Goal: Task Accomplishment & Management: Manage account settings

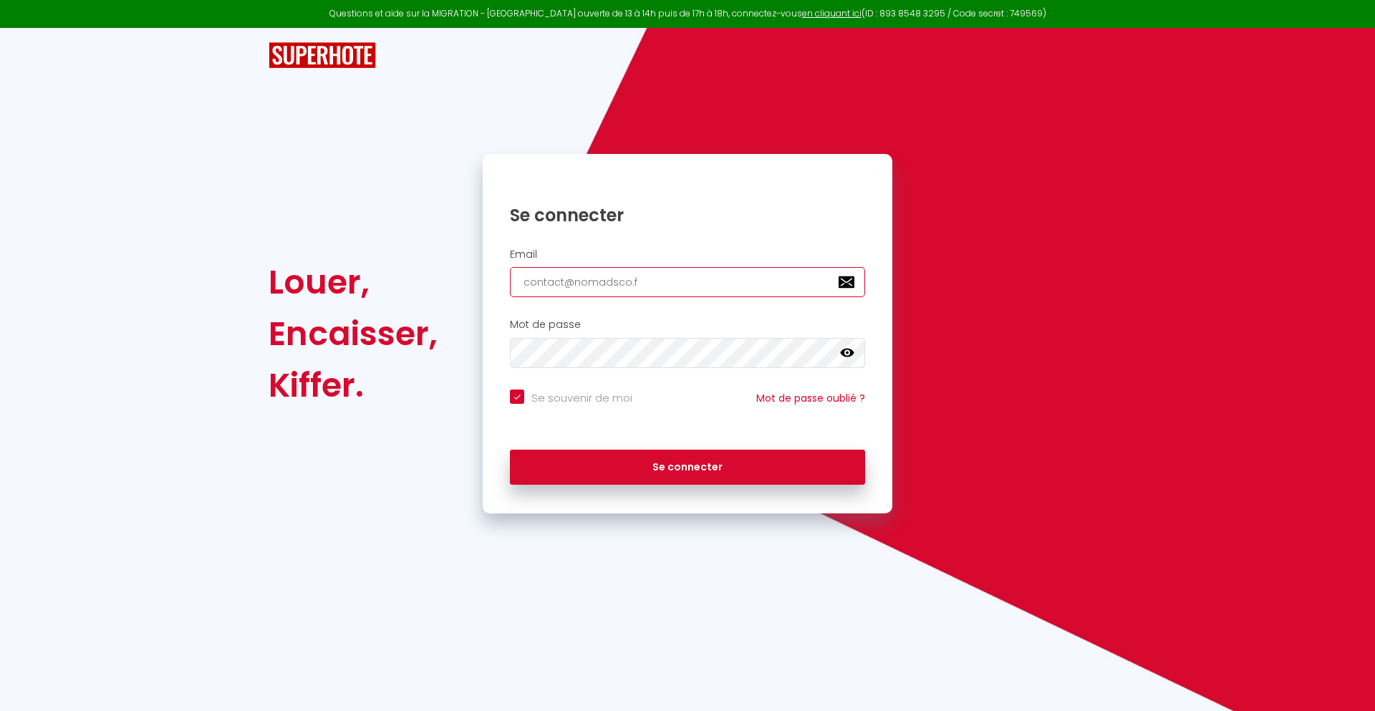
type input "[EMAIL_ADDRESS][DOMAIN_NAME]"
checkbox input "true"
type input "[EMAIL_ADDRESS][DOMAIN_NAME]"
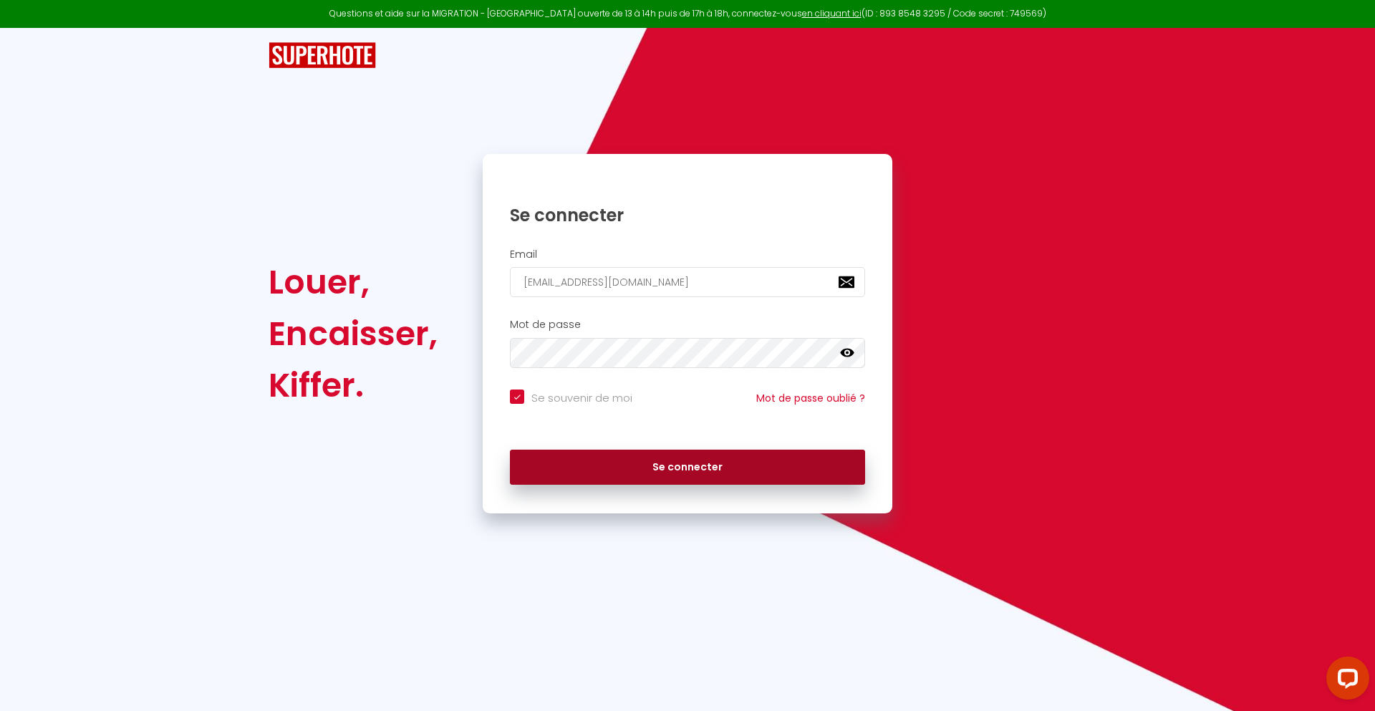
click at [687, 467] on button "Se connecter" at bounding box center [687, 468] width 355 height 36
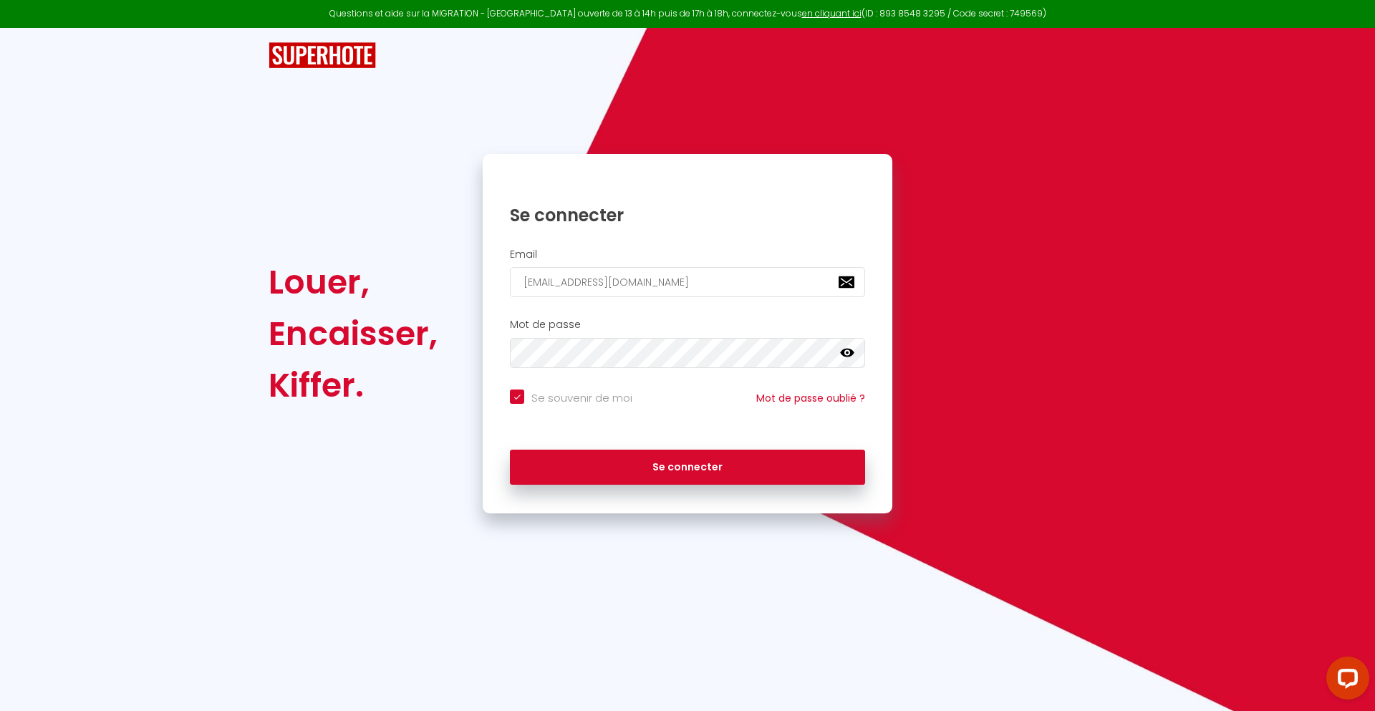
checkbox input "true"
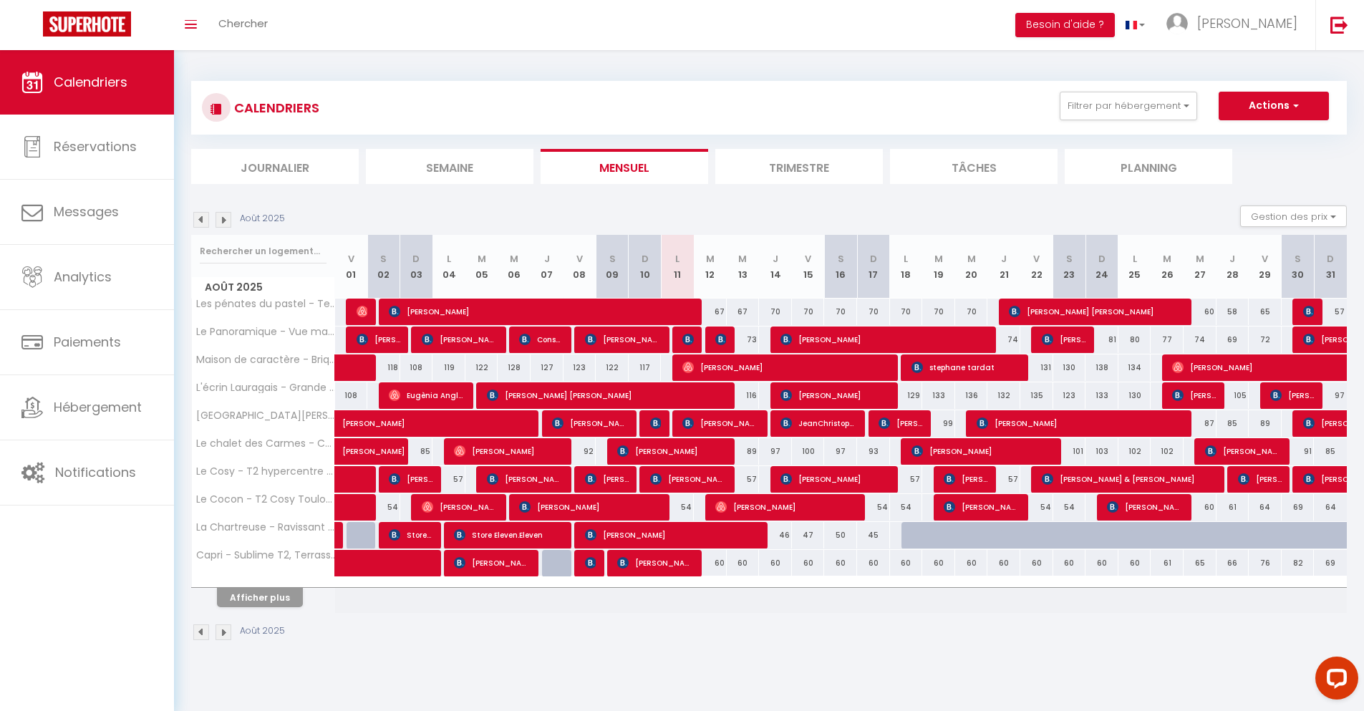
click at [275, 166] on li "Journalier" at bounding box center [275, 166] width 168 height 35
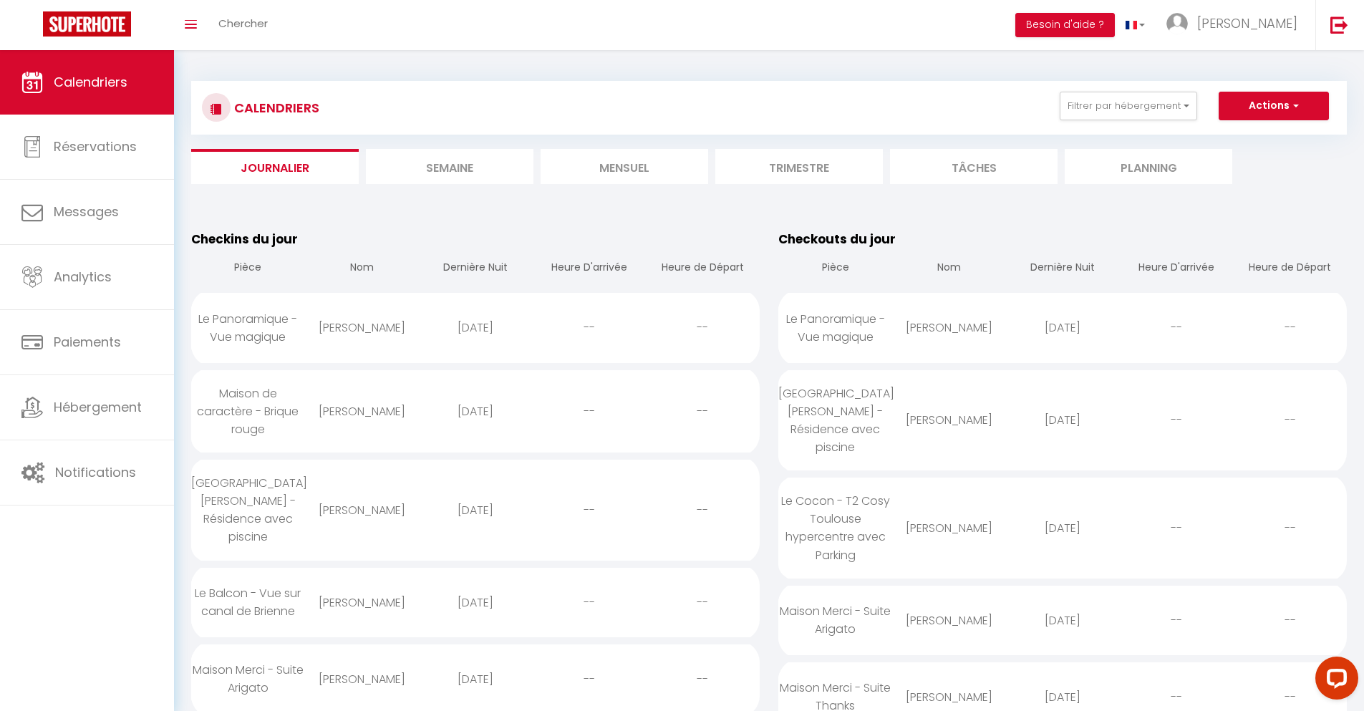
scroll to position [1390, 0]
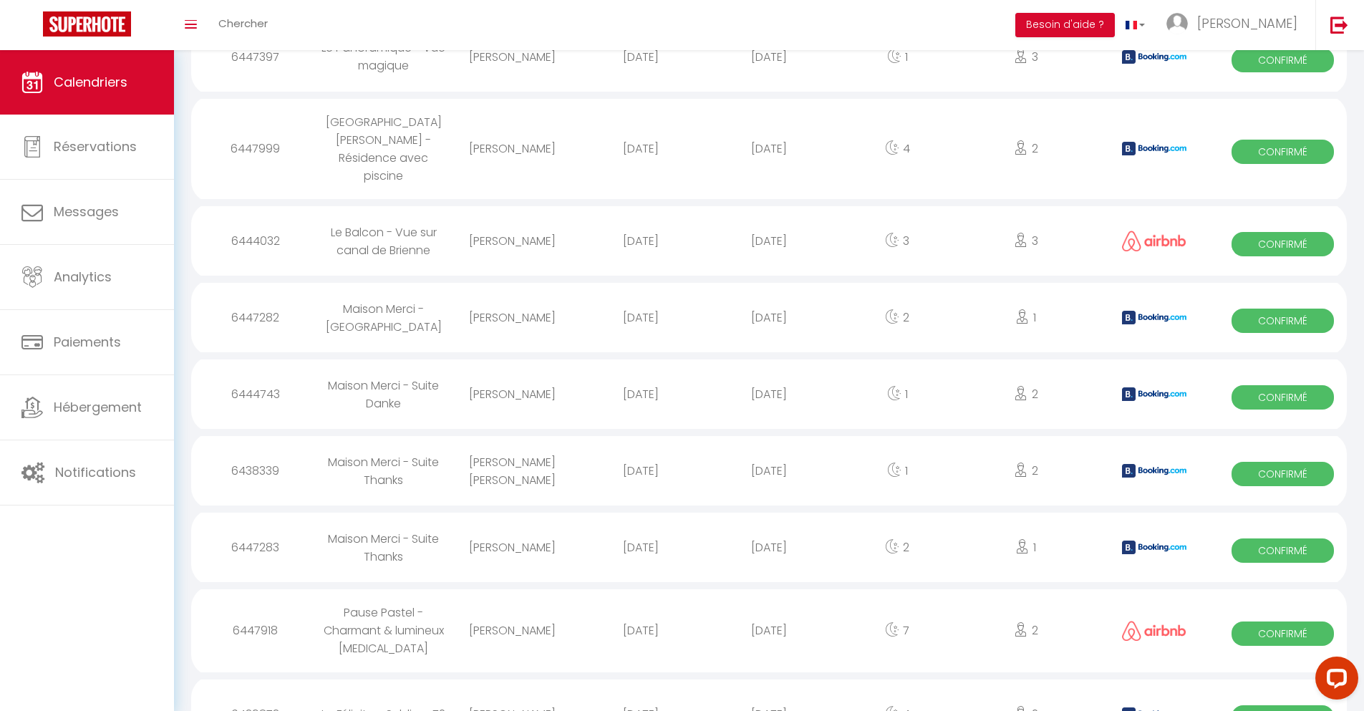
select select "0"
select select "1"
select select
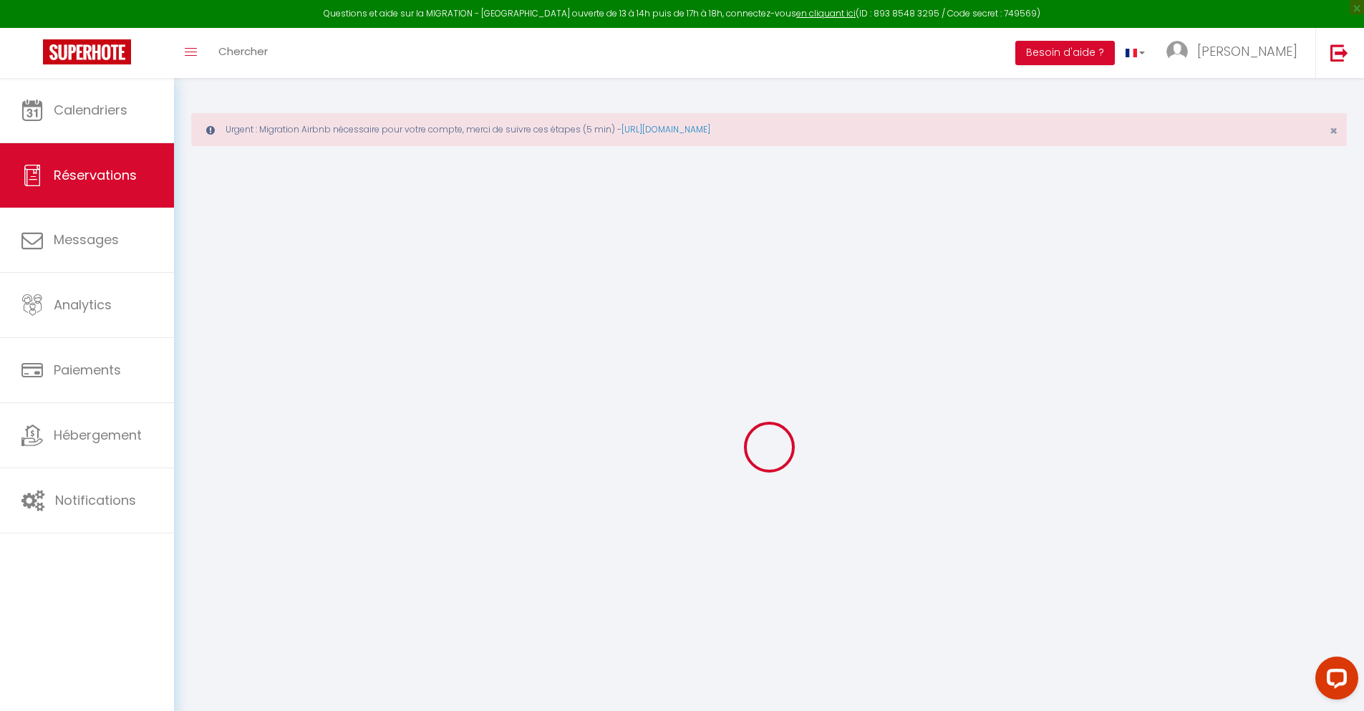
select select
checkbox input "false"
type textarea "** THIS RESERVATION HAS BEEN PRE-PAID ** BOOKING NOTE : Payment charge is EUR 1…"
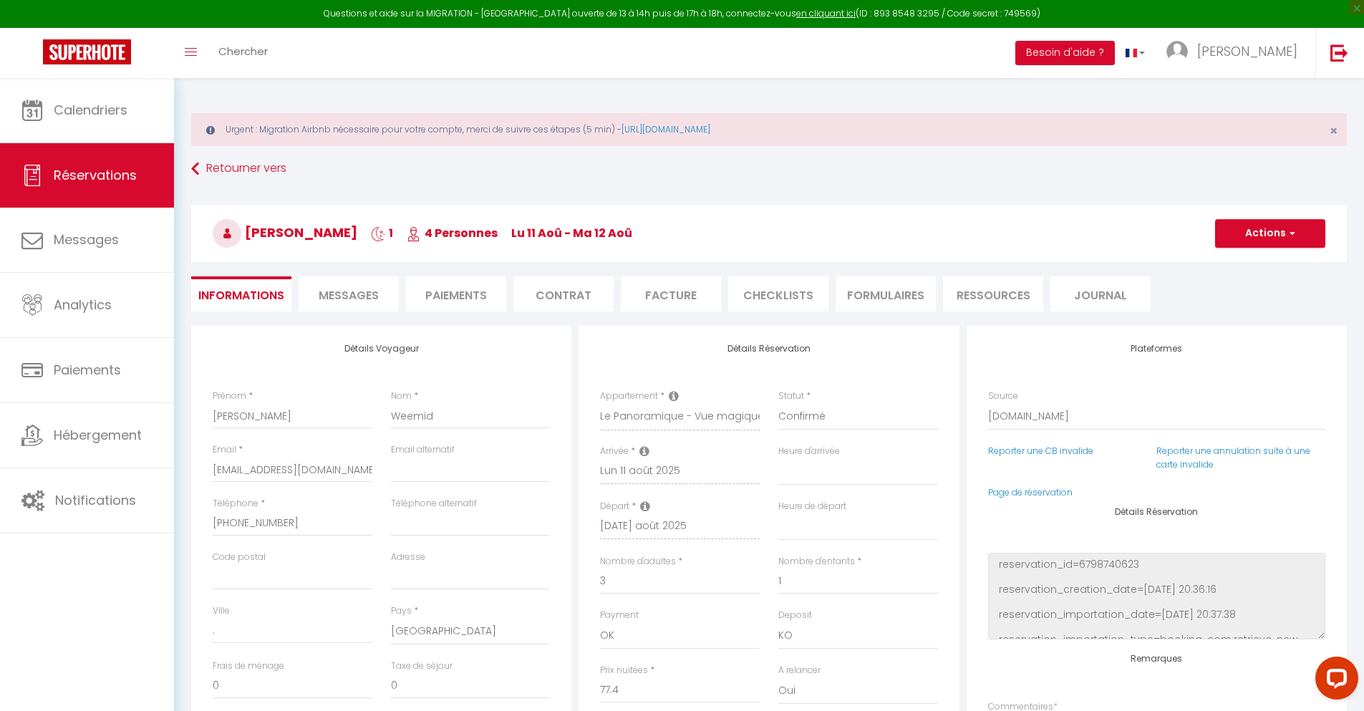
type input "30"
type input "5.07"
select select
checkbox input "false"
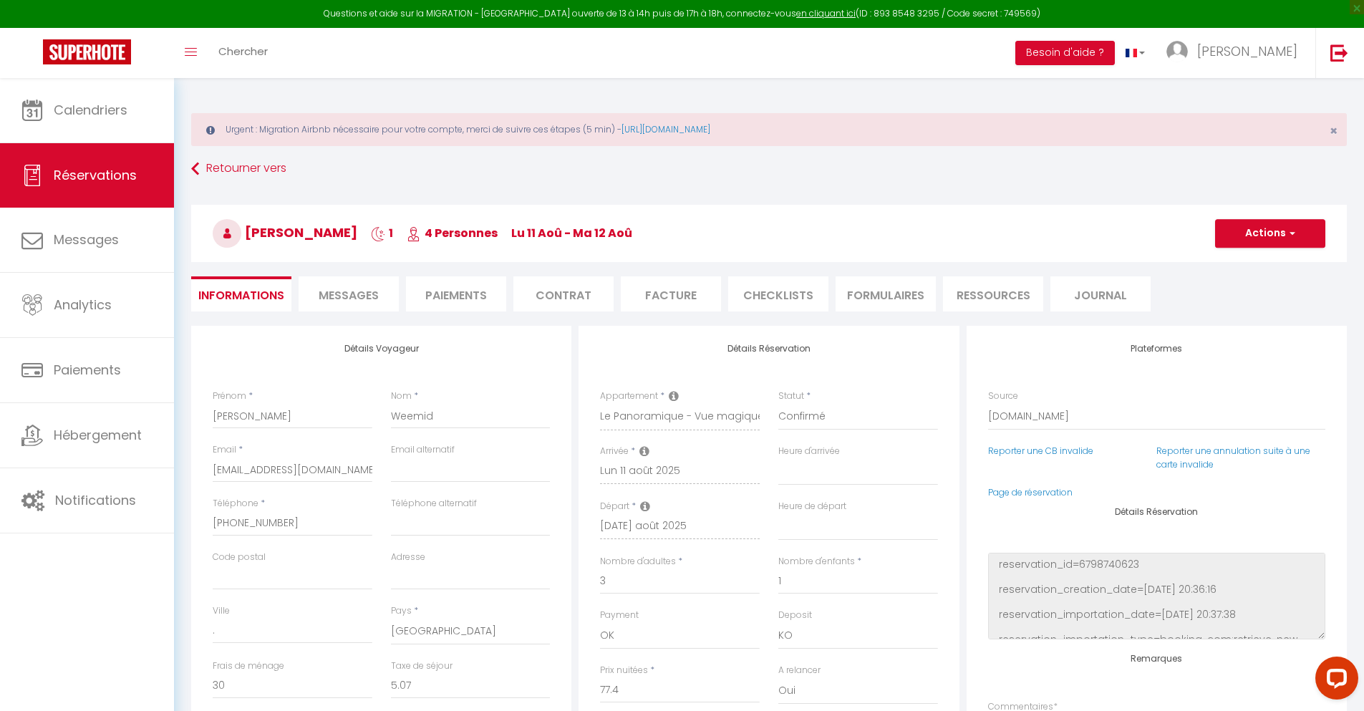
select select
